Goal: Information Seeking & Learning: Find specific page/section

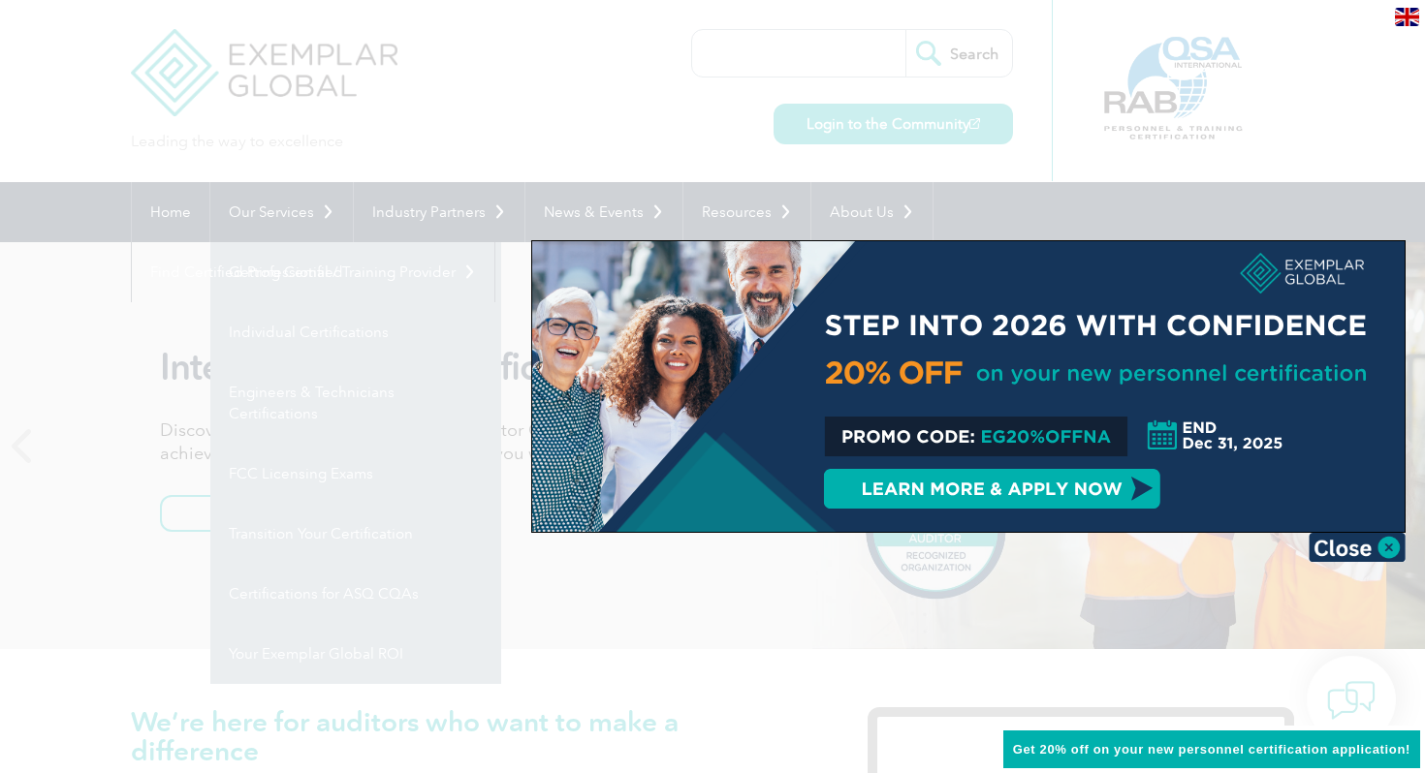
click at [489, 120] on div at bounding box center [712, 386] width 1425 height 773
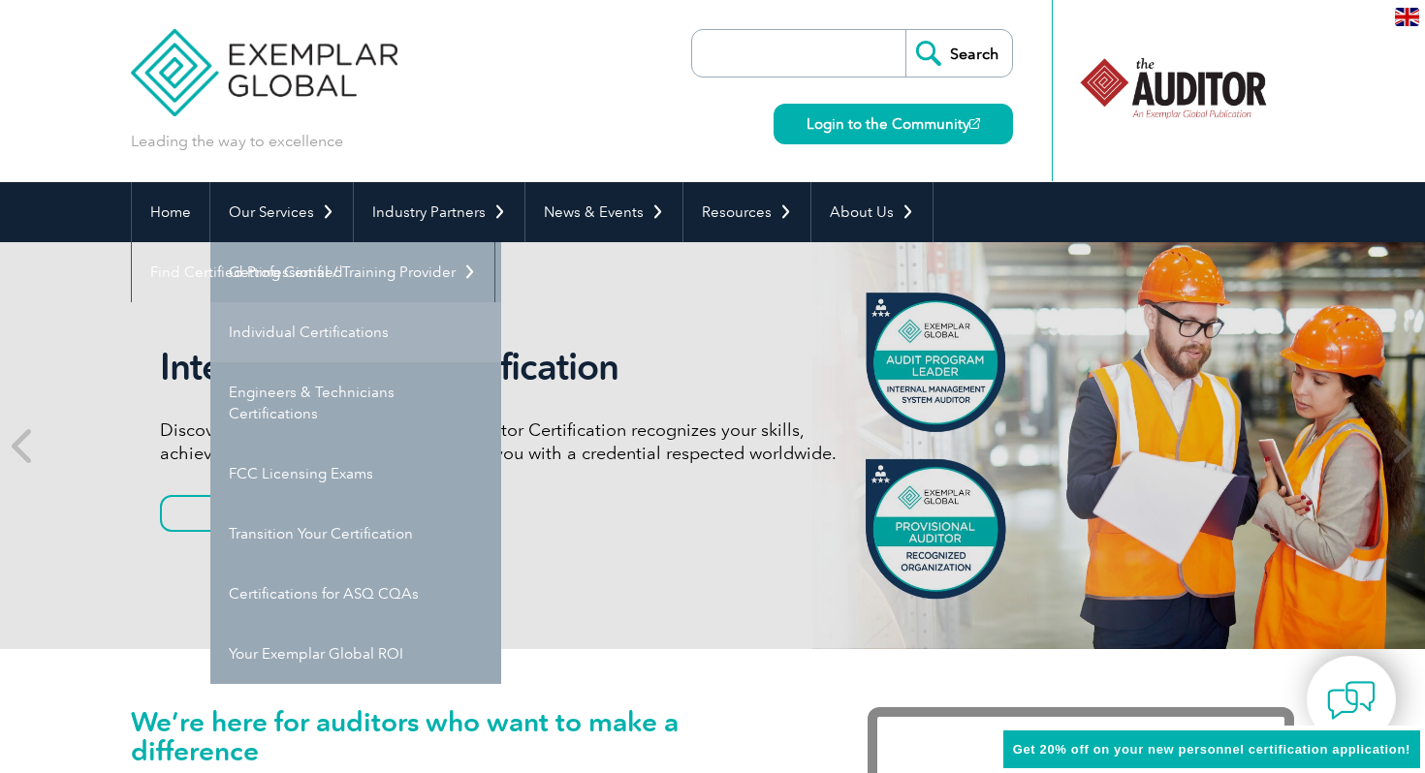
click at [301, 332] on link "Individual Certifications" at bounding box center [355, 332] width 291 height 60
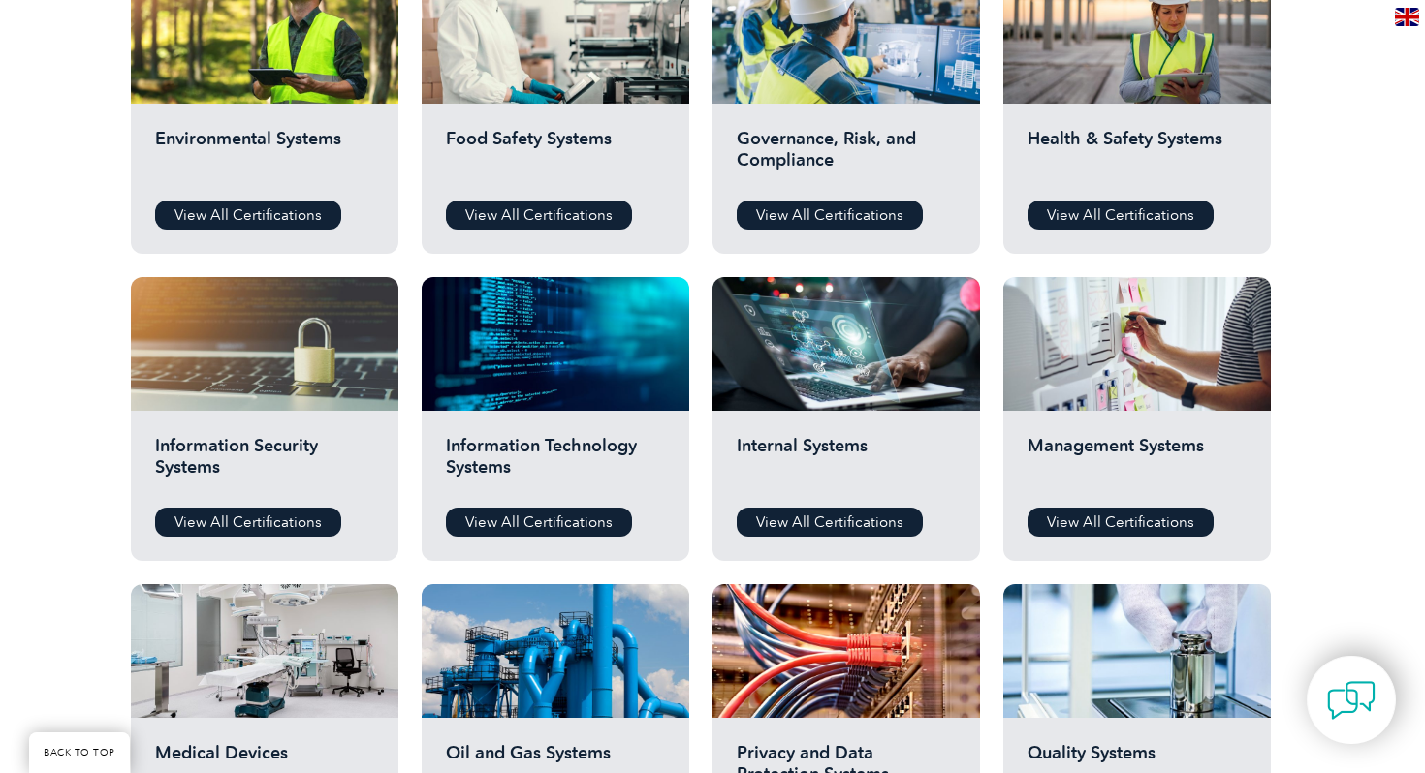
scroll to position [775, 0]
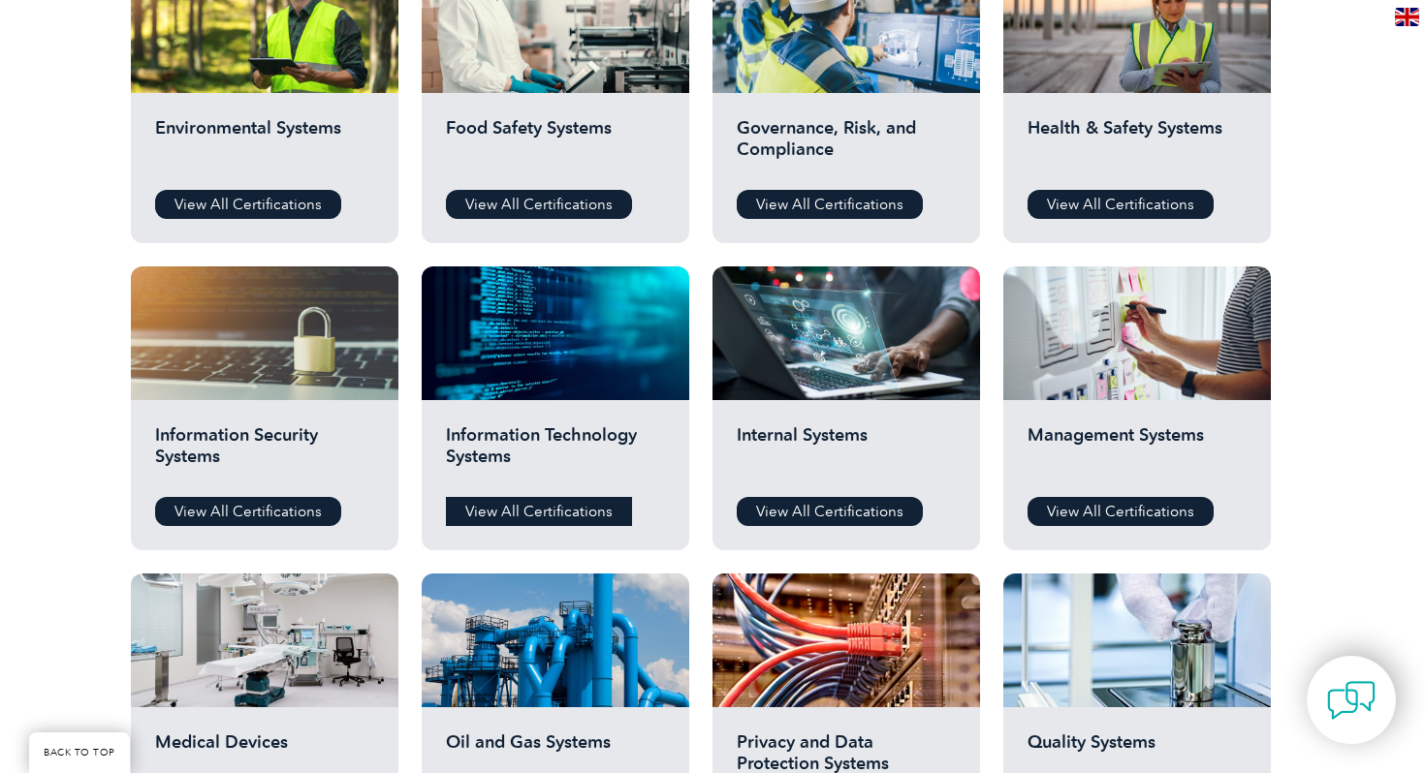
click at [547, 509] on link "View All Certifications" at bounding box center [539, 511] width 186 height 29
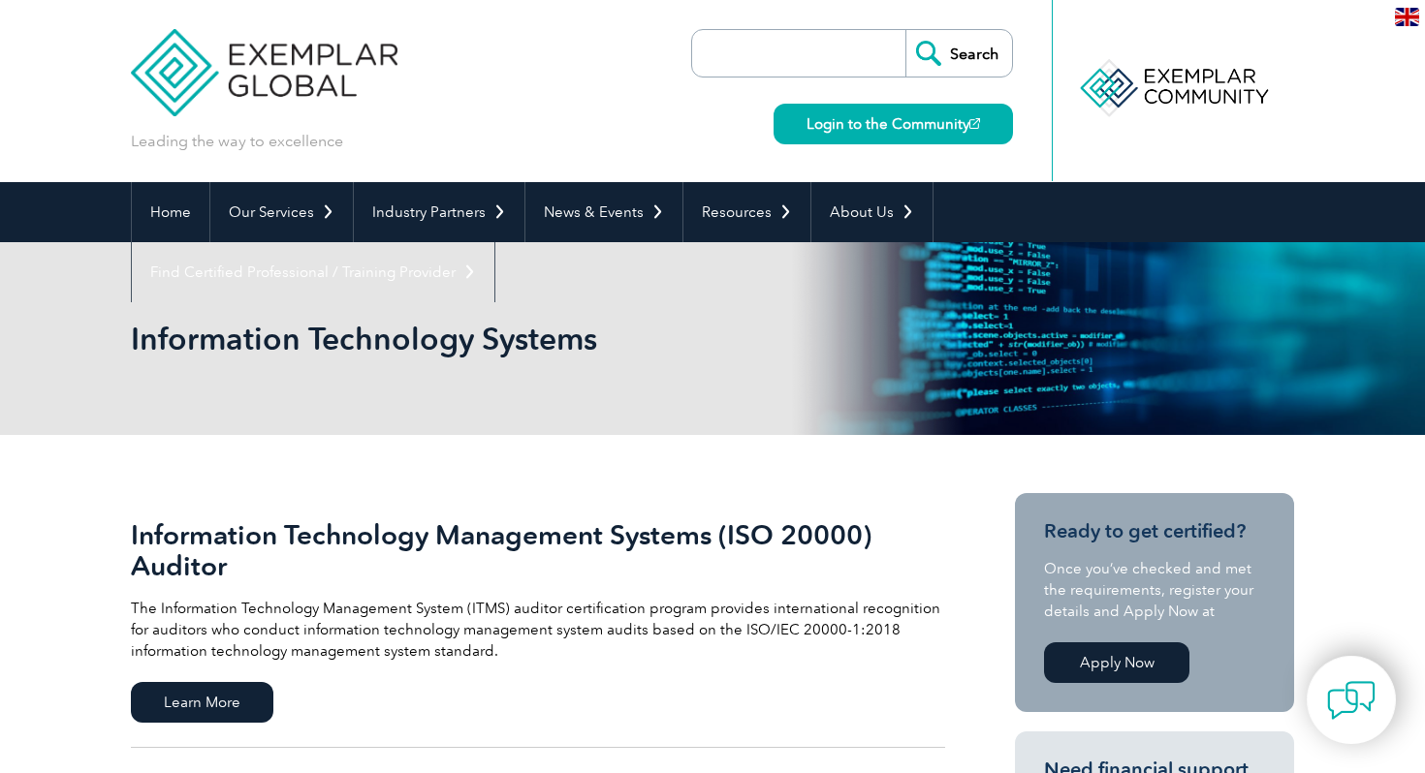
click at [783, 68] on input "search" at bounding box center [804, 53] width 204 height 47
type input "42001"
click at [939, 49] on input "Search" at bounding box center [958, 53] width 107 height 47
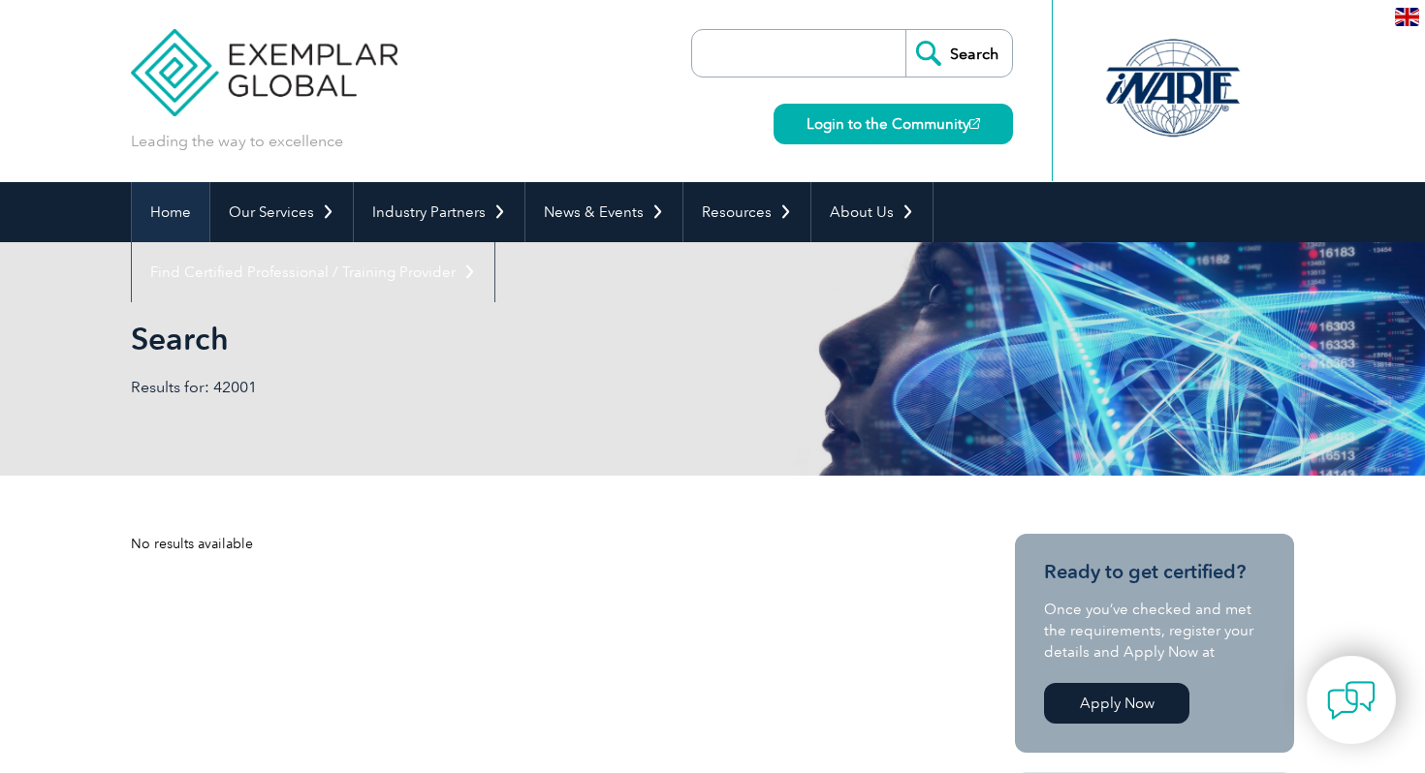
click at [166, 210] on link "Home" at bounding box center [171, 212] width 78 height 60
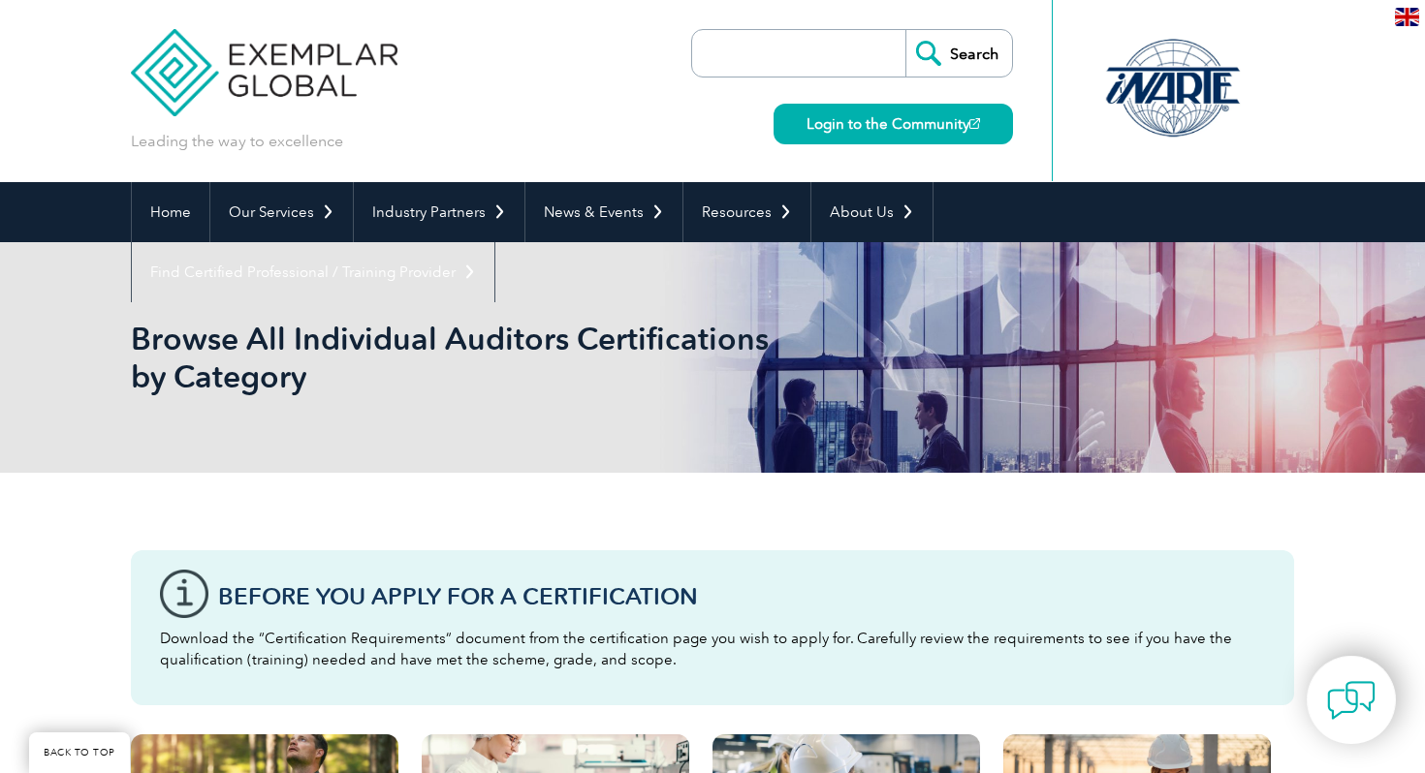
scroll to position [775, 0]
